Goal: Use online tool/utility: Utilize a website feature to perform a specific function

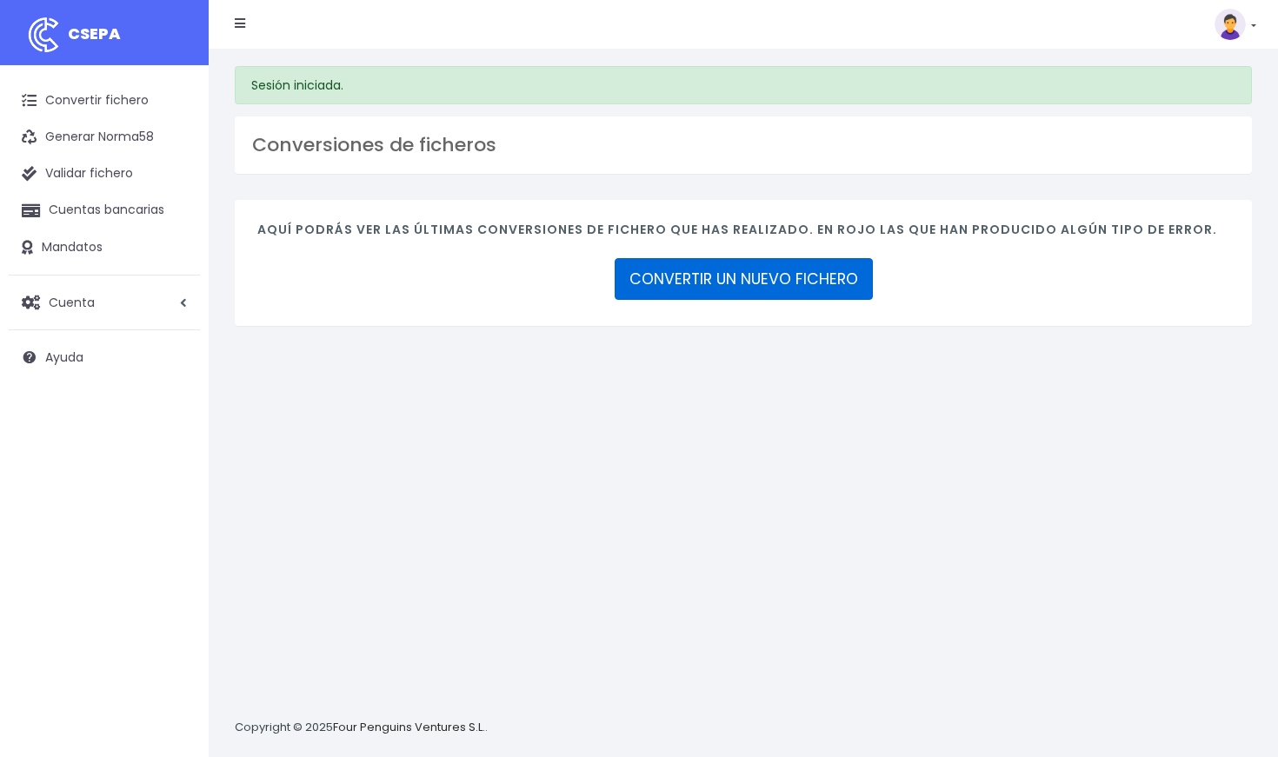
click at [742, 283] on link "CONVERTIR UN NUEVO FICHERO" at bounding box center [744, 279] width 258 height 42
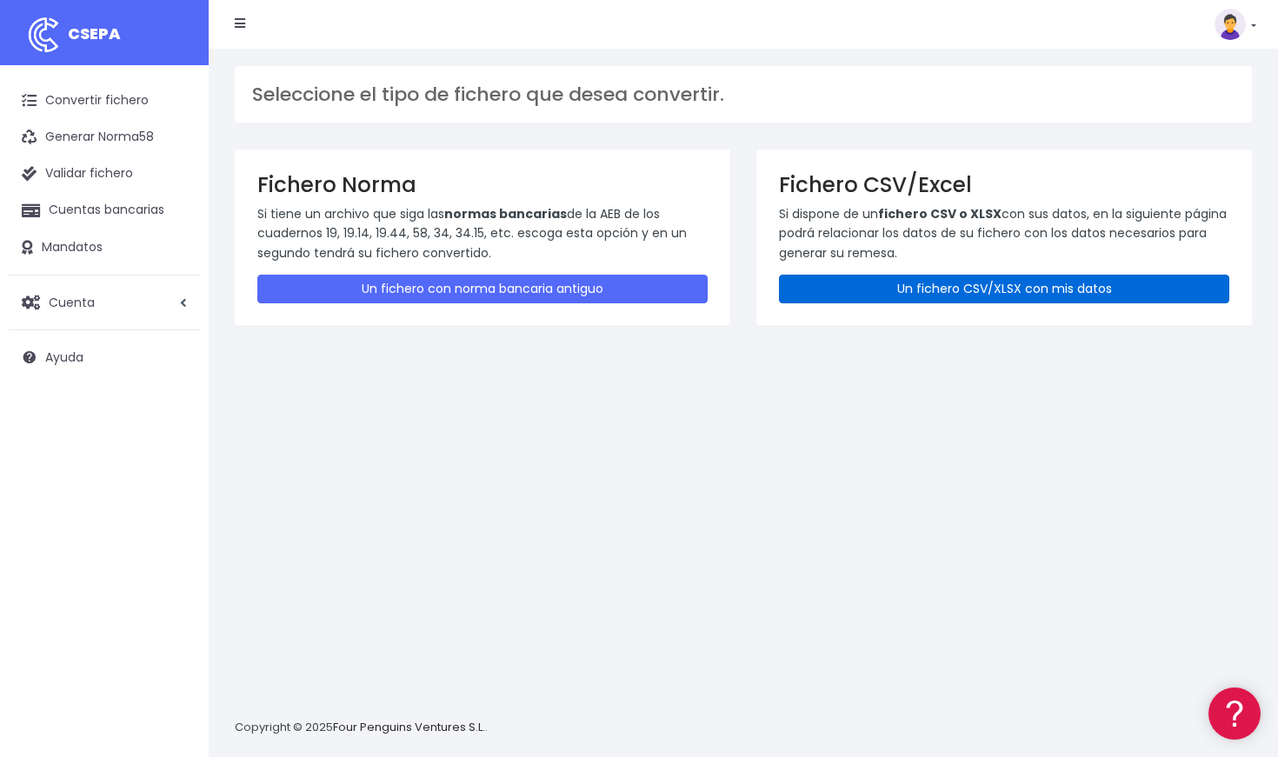
click at [970, 288] on link "Un fichero CSV/XLSX con mis datos" at bounding box center [1004, 289] width 450 height 29
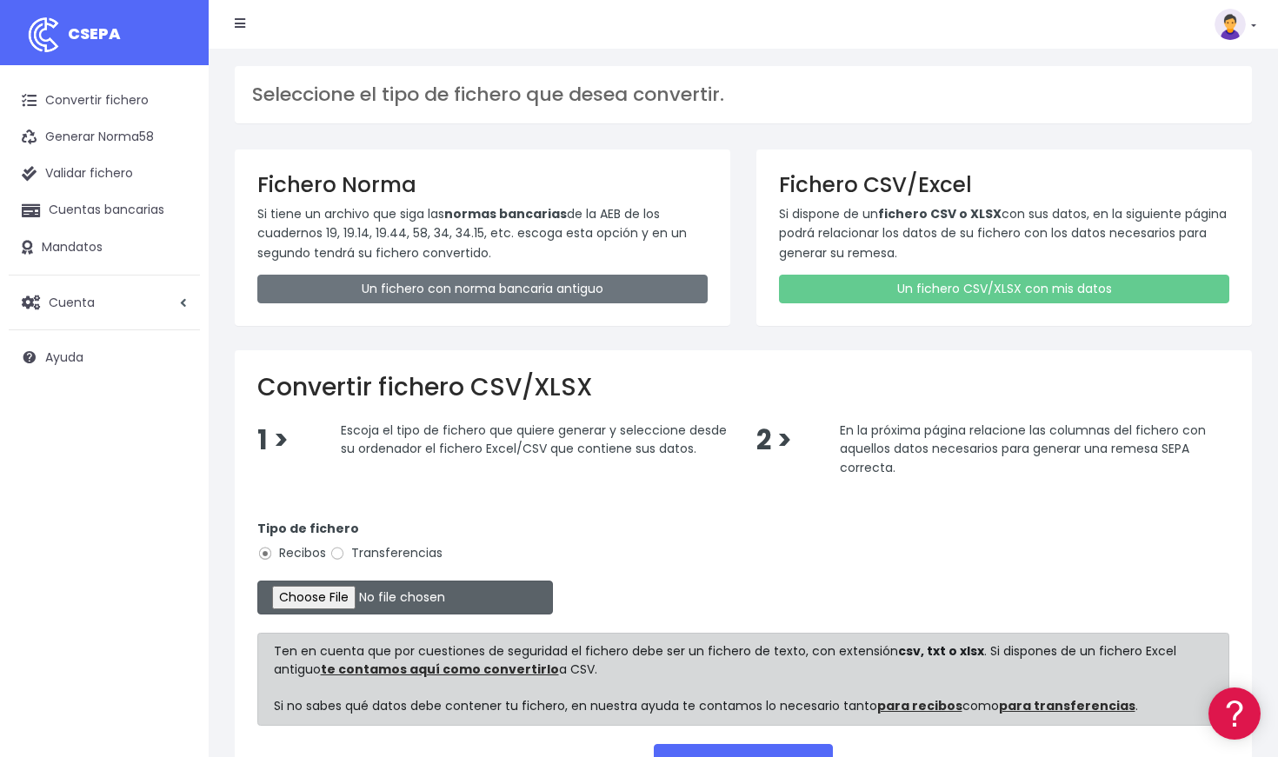
click at [383, 587] on input "file" at bounding box center [405, 598] width 296 height 34
type input "C:\fakepath\Remesa 15 Octubre BBVA.csv"
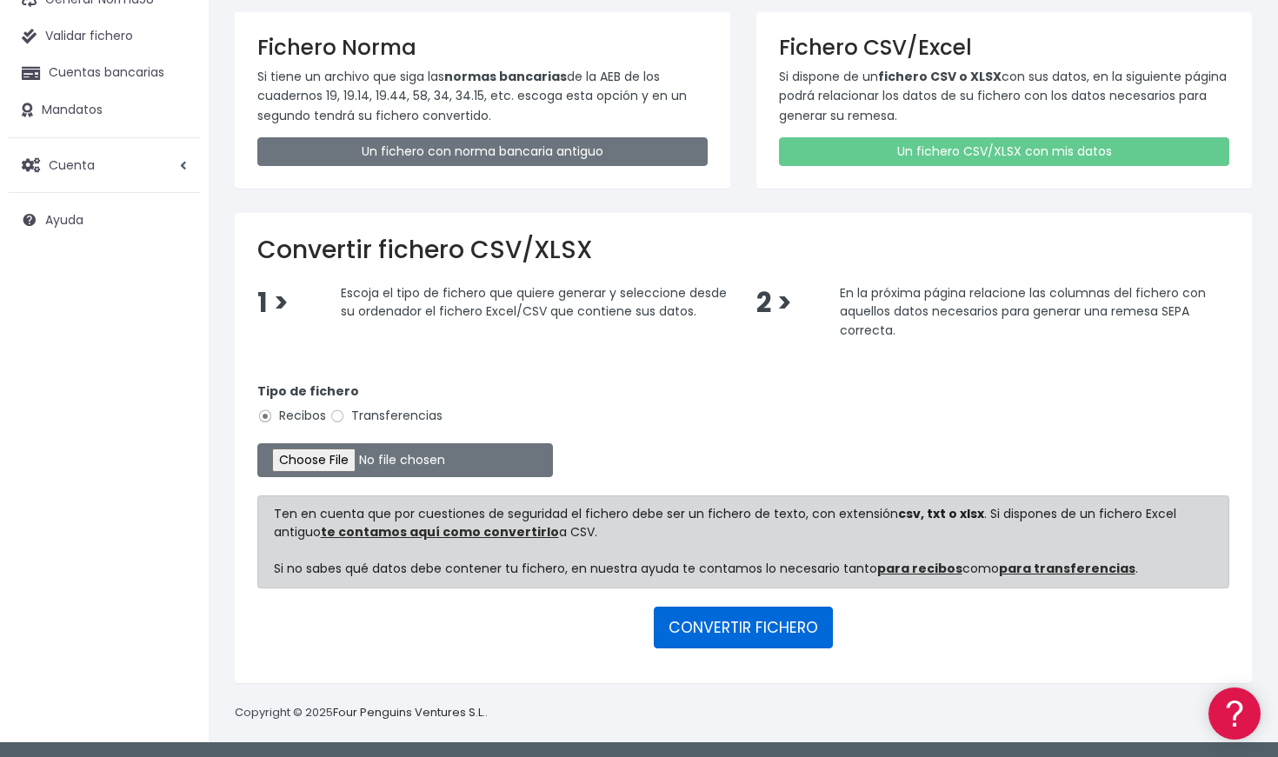
scroll to position [136, 0]
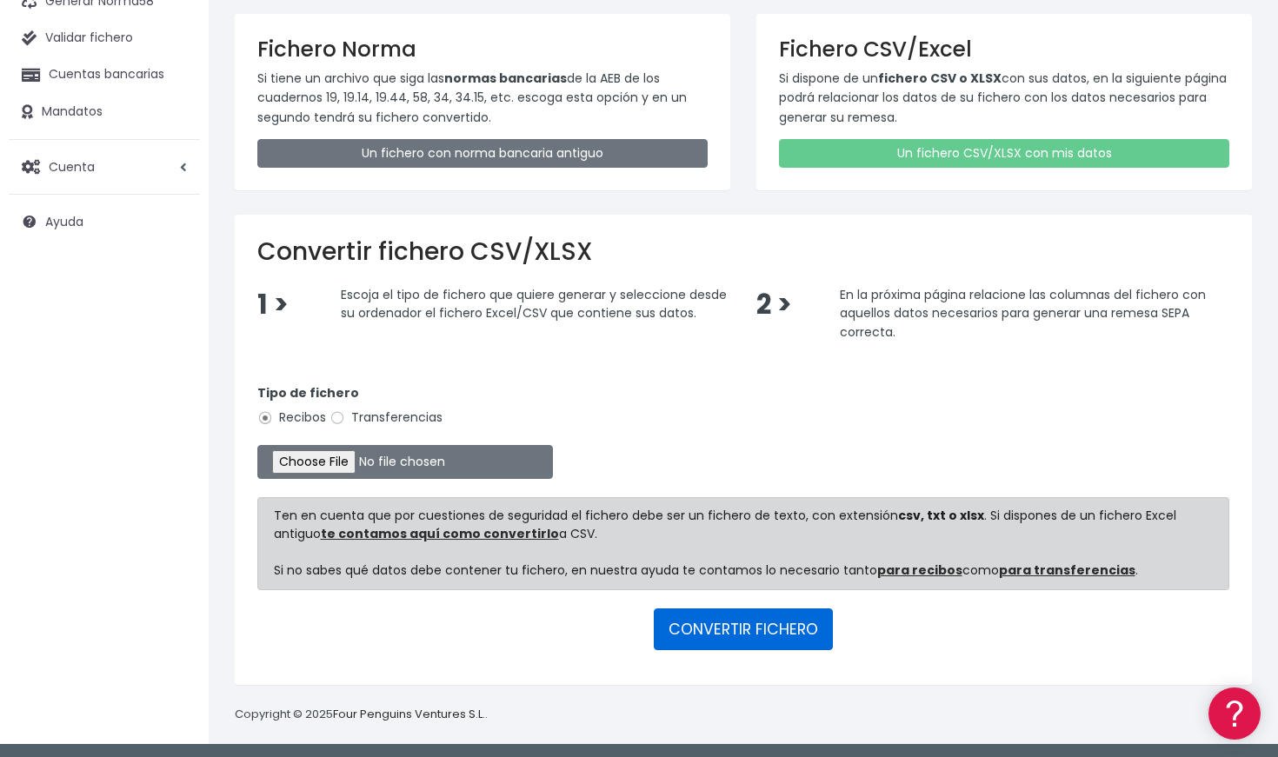
click at [755, 625] on button "CONVERTIR FICHERO" at bounding box center [743, 630] width 179 height 42
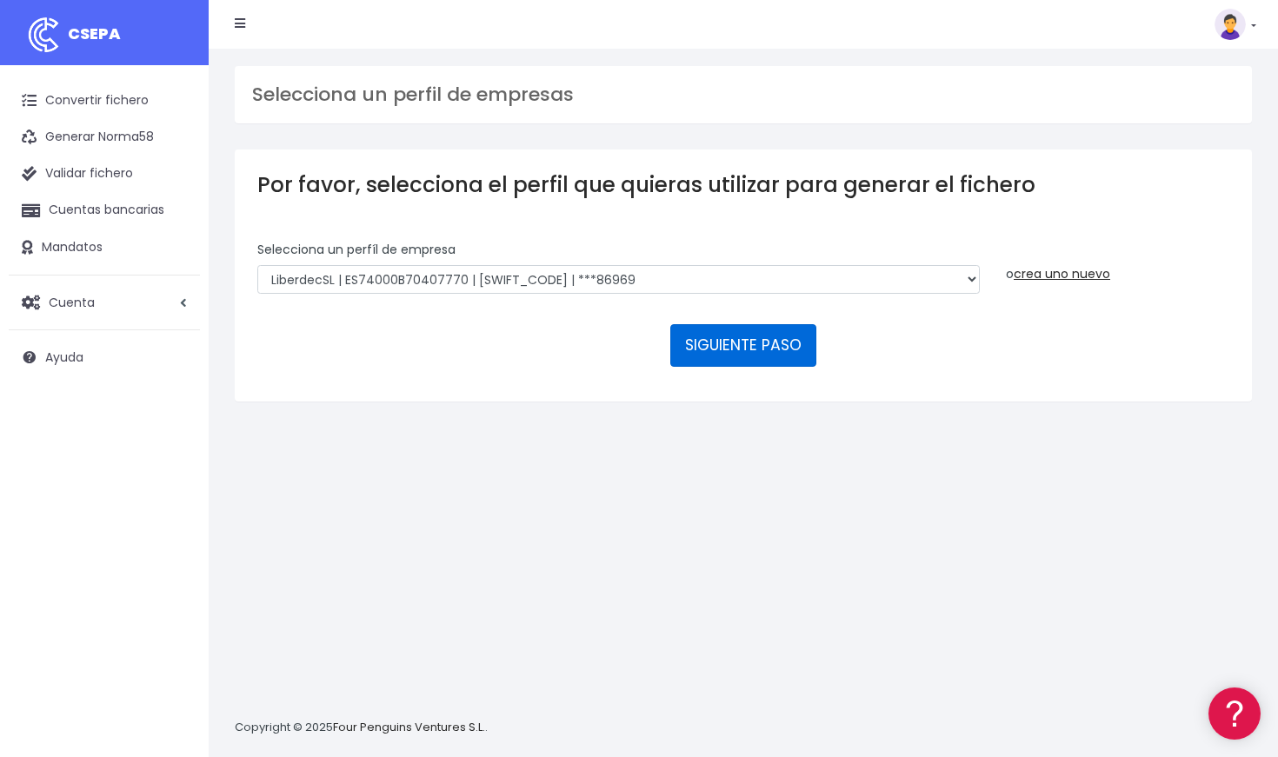
click at [735, 343] on button "SIGUIENTE PASO" at bounding box center [743, 345] width 146 height 42
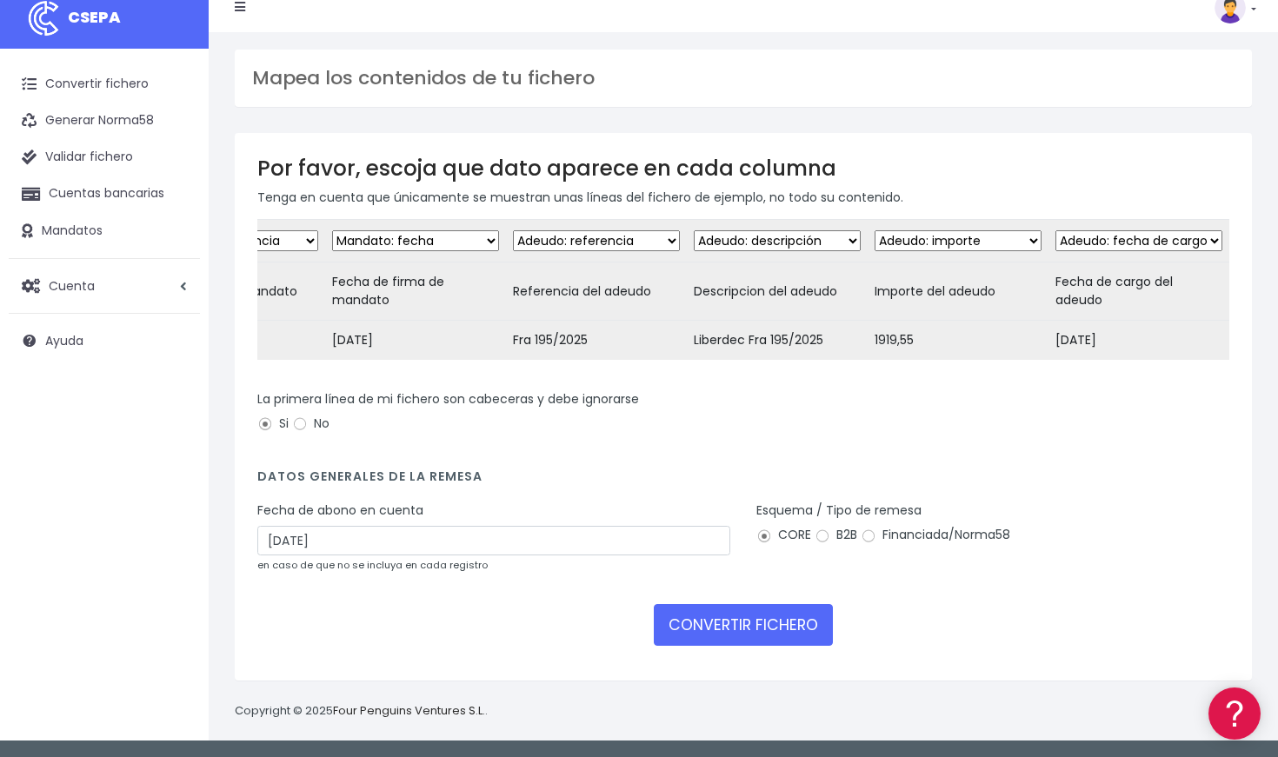
scroll to position [17, 0]
click at [869, 537] on input "Financiada/Norma58" at bounding box center [869, 537] width 16 height 16
radio input "true"
click at [754, 621] on button "CONVERTIR FICHERO" at bounding box center [743, 625] width 179 height 42
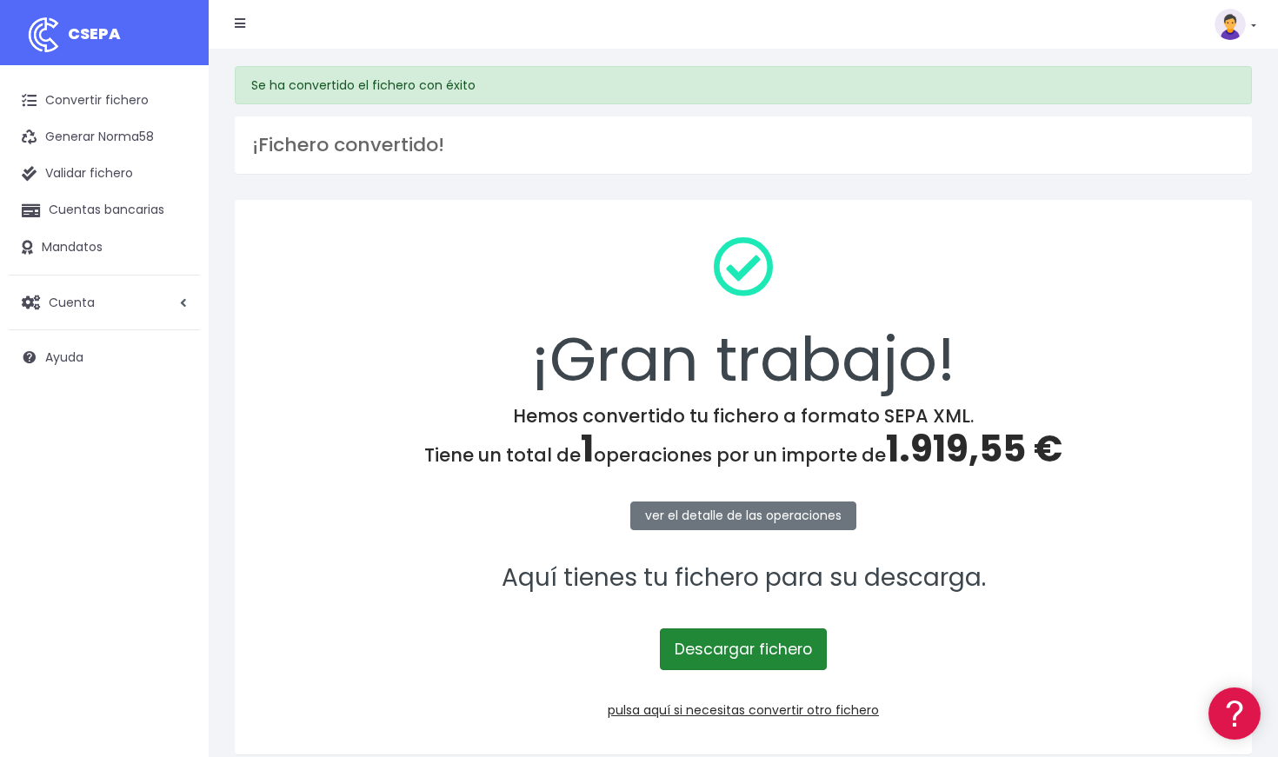
click at [763, 647] on link "Descargar fichero" at bounding box center [743, 650] width 167 height 42
